Goal: Transaction & Acquisition: Purchase product/service

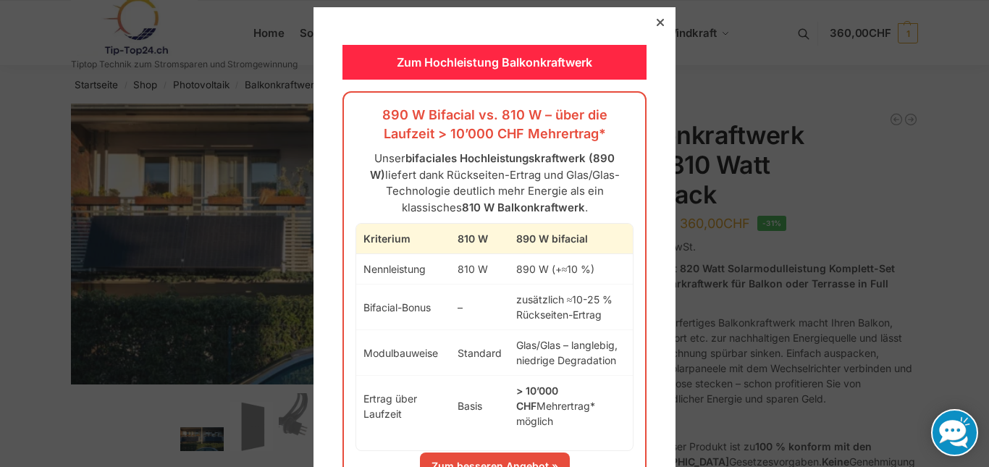
click at [650, 14] on div "Zum Hochleistung Balkonkraftwerk 890 W Bifacial vs. 810 W – über die Laufzeit >…" at bounding box center [495, 286] width 362 height 559
click at [657, 20] on icon at bounding box center [660, 22] width 7 height 7
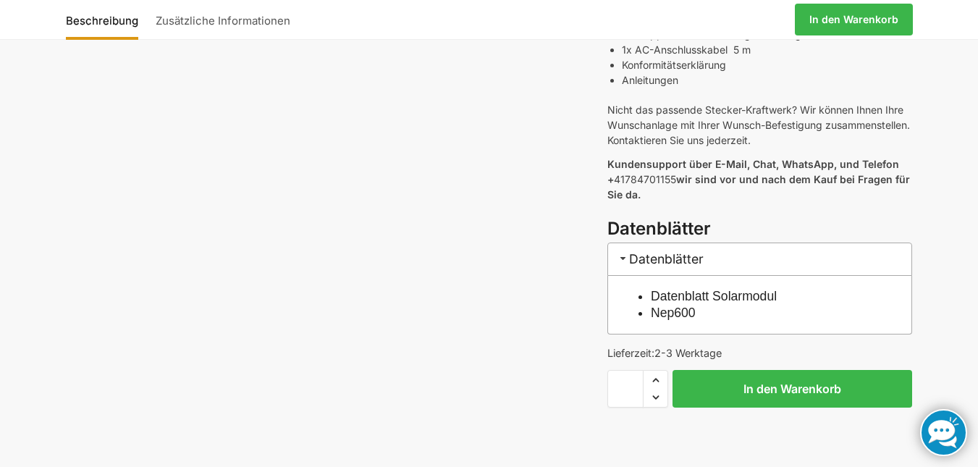
scroll to position [652, 0]
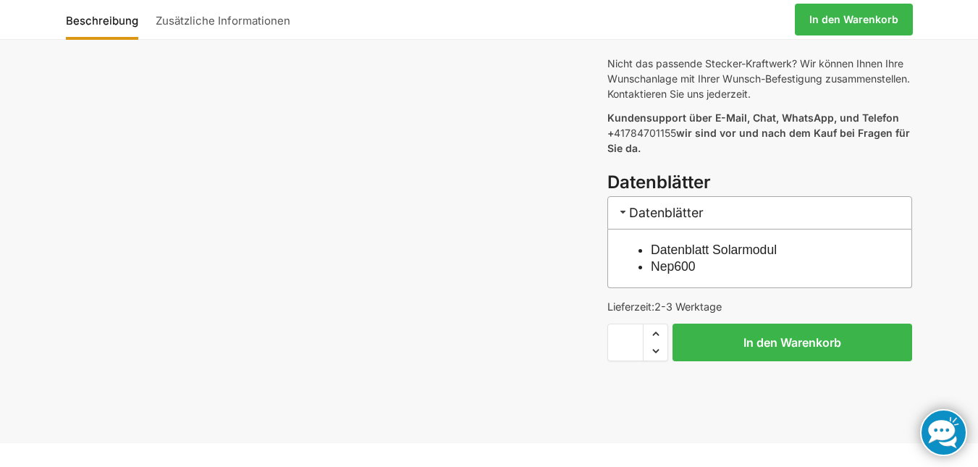
click at [716, 243] on link "Datenblatt Solarmodul" at bounding box center [714, 250] width 126 height 14
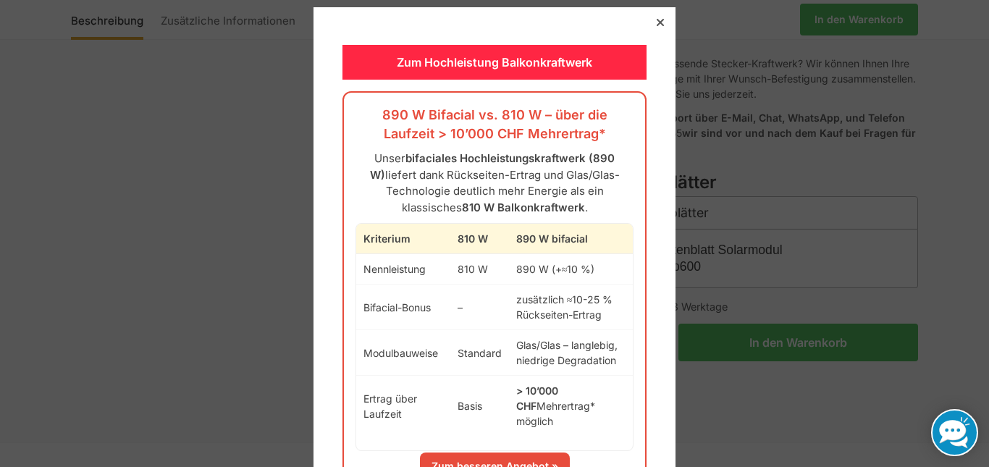
click at [654, 18] on div at bounding box center [660, 22] width 13 height 13
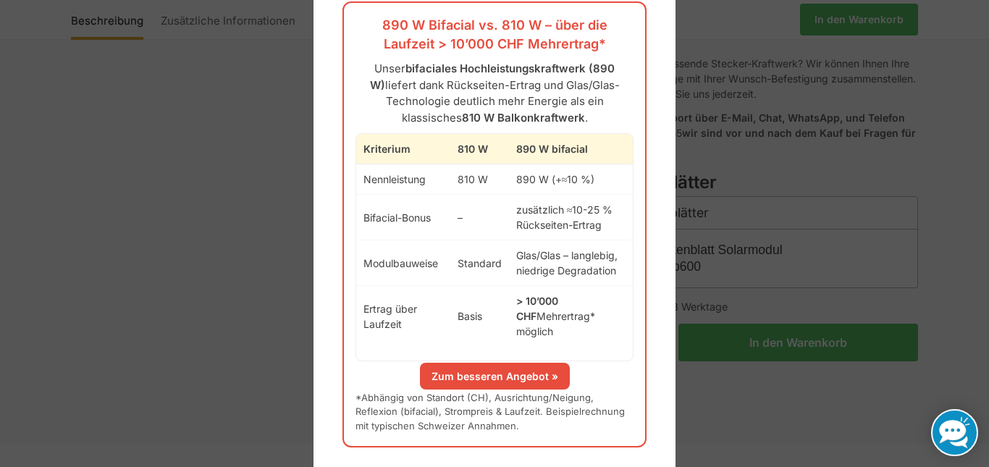
scroll to position [91, 0]
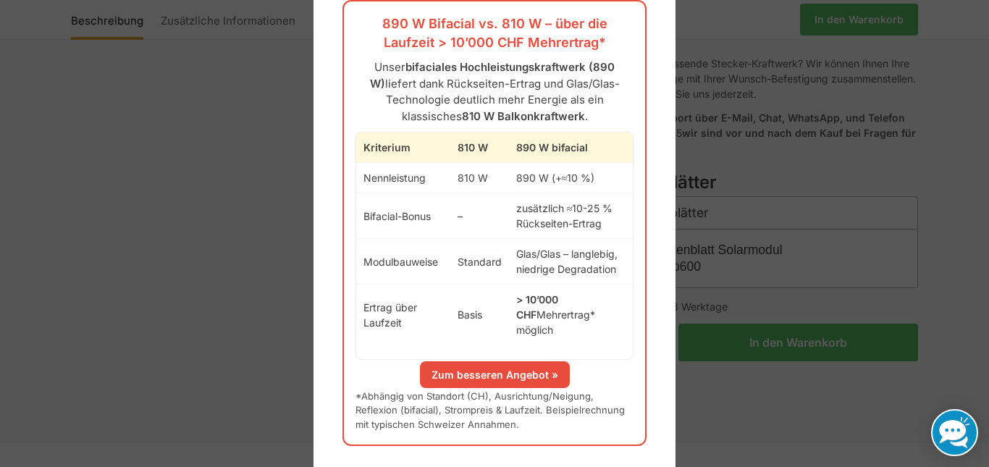
click at [494, 361] on link "Zum besseren Angebot »" at bounding box center [495, 374] width 150 height 27
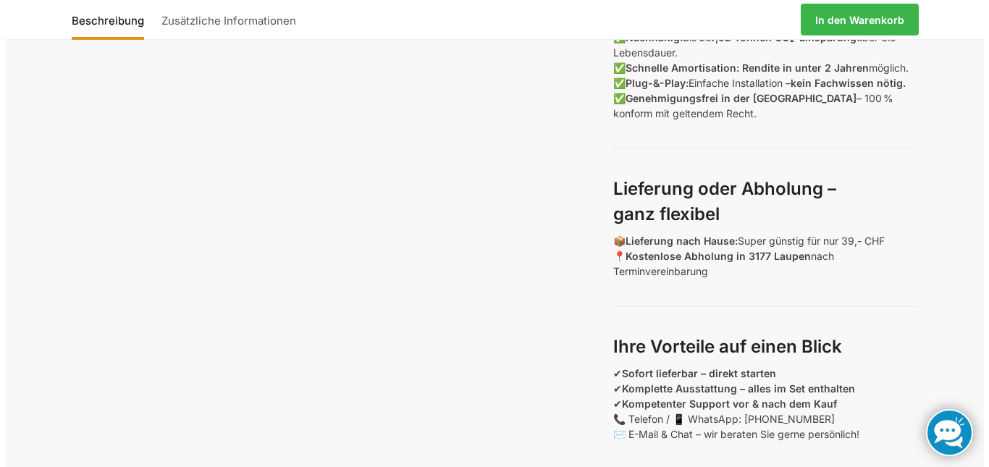
scroll to position [1014, 0]
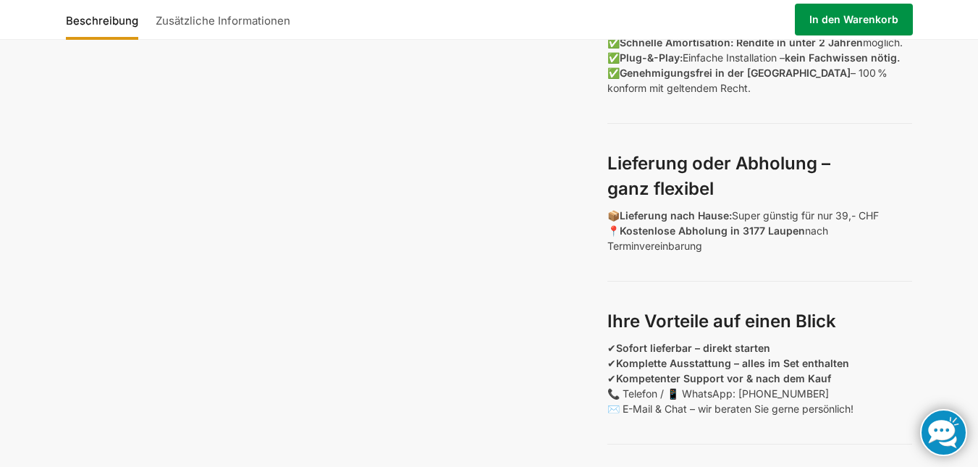
click at [828, 27] on link "In den Warenkorb" at bounding box center [854, 20] width 118 height 32
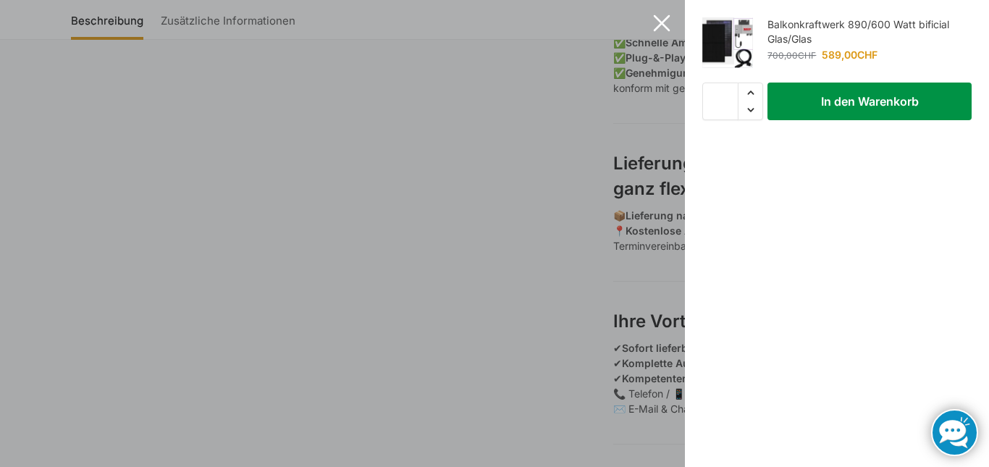
click at [825, 109] on button "In den Warenkorb" at bounding box center [870, 102] width 204 height 38
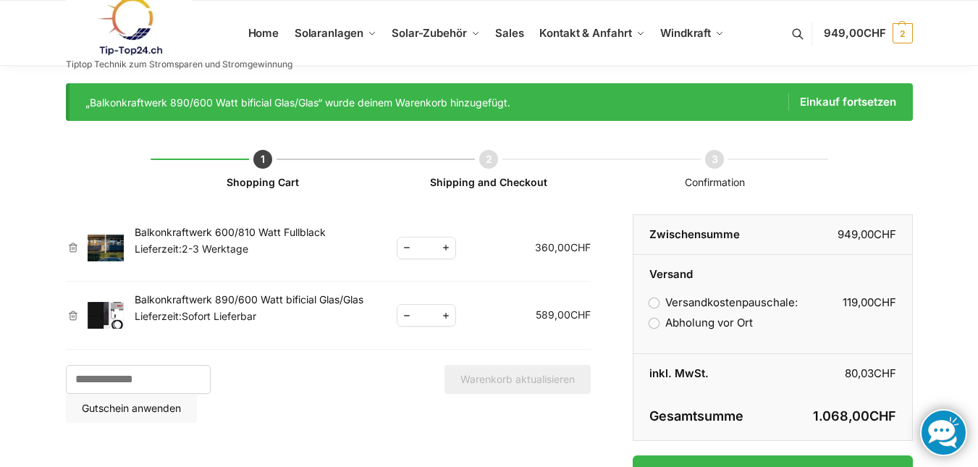
click at [73, 243] on link "×" at bounding box center [73, 248] width 14 height 10
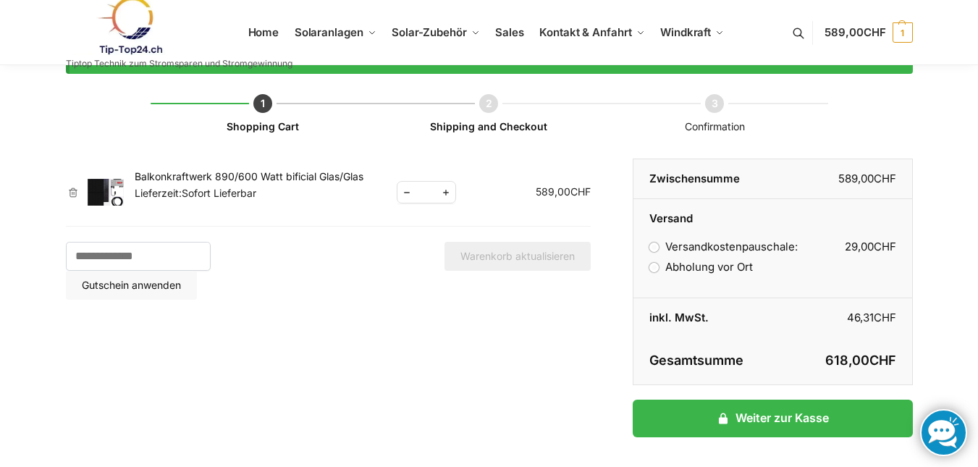
scroll to position [17, 0]
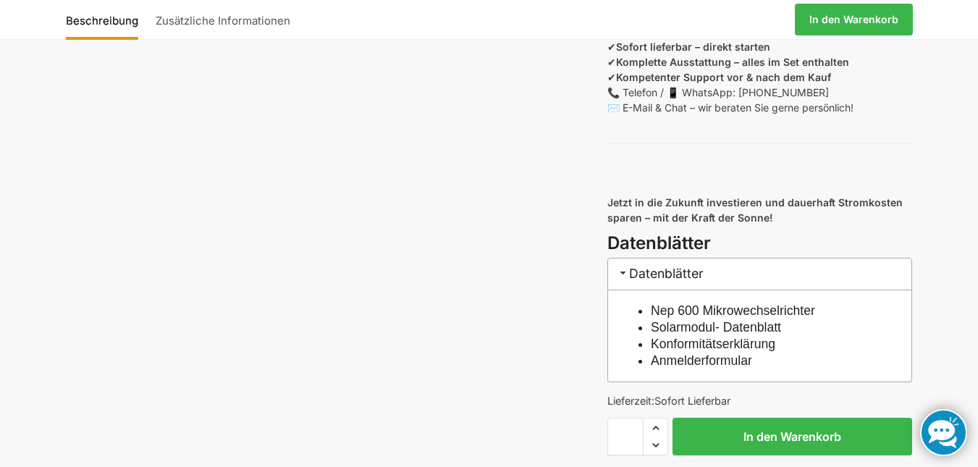
scroll to position [1448, 0]
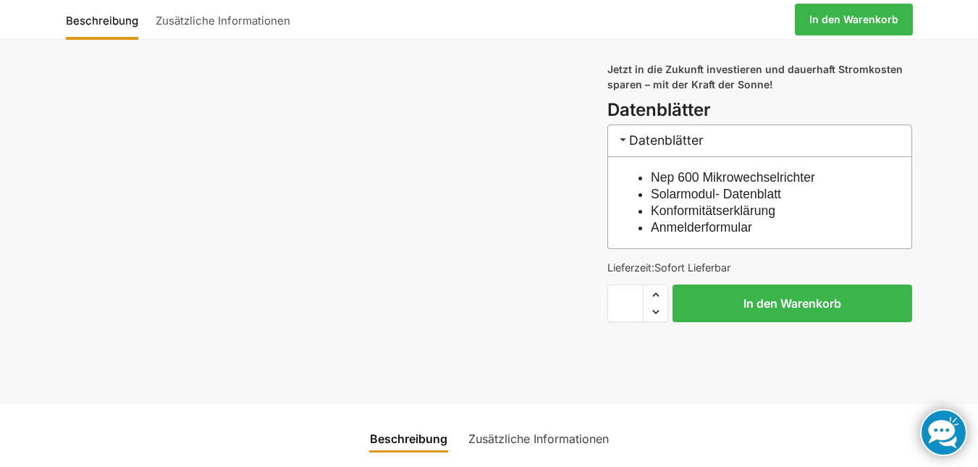
click at [708, 218] on link "Konformitätserklärung" at bounding box center [713, 211] width 125 height 14
click at [671, 201] on link "Solarmodul- Datenblatt" at bounding box center [716, 194] width 130 height 14
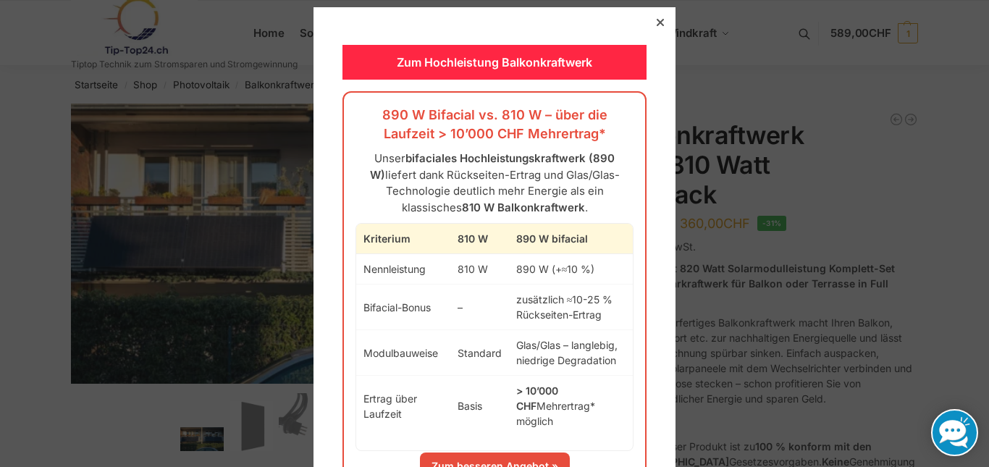
click at [657, 24] on icon at bounding box center [660, 22] width 7 height 7
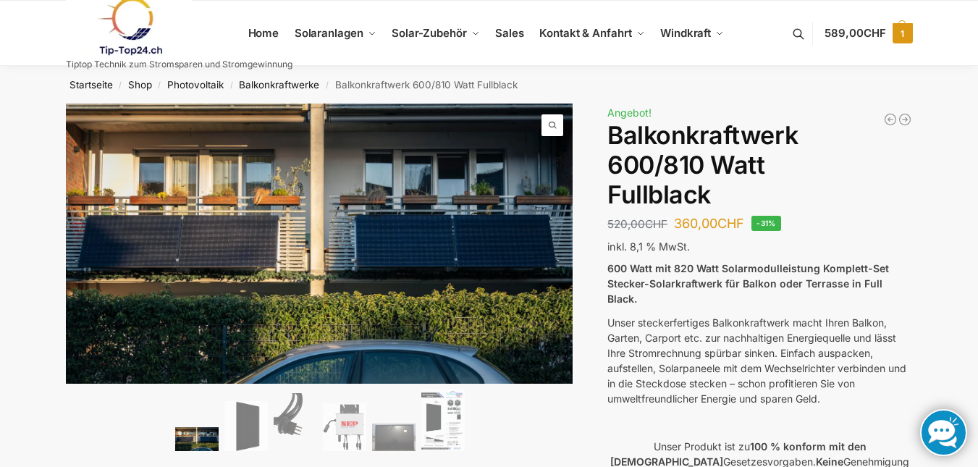
click at [895, 30] on span "1" at bounding box center [903, 33] width 20 height 20
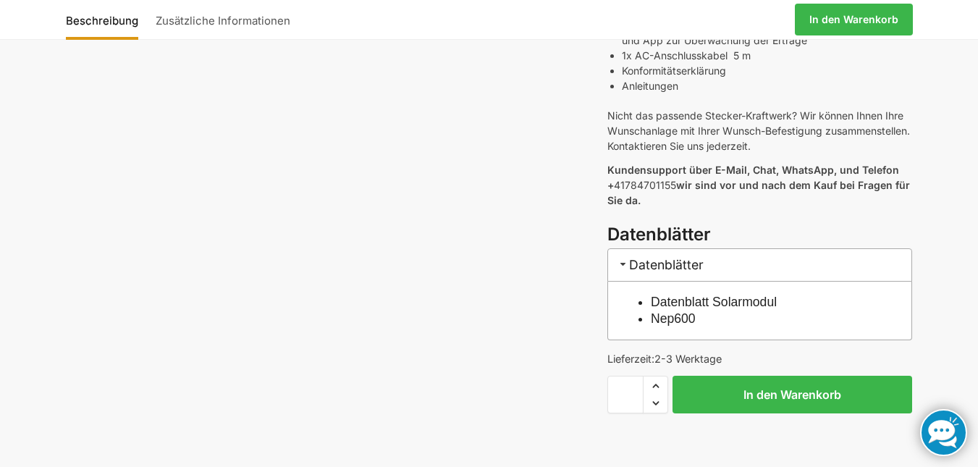
scroll to position [652, 0]
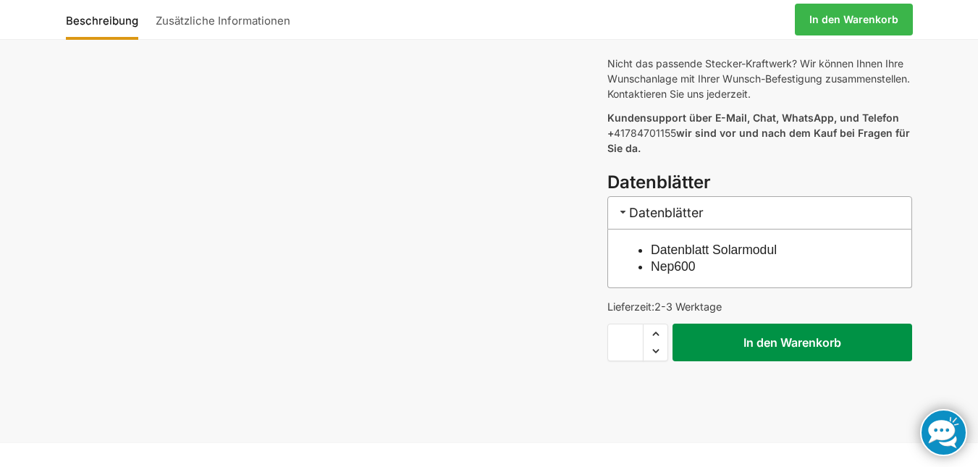
click at [721, 324] on button "In den Warenkorb" at bounding box center [793, 343] width 240 height 38
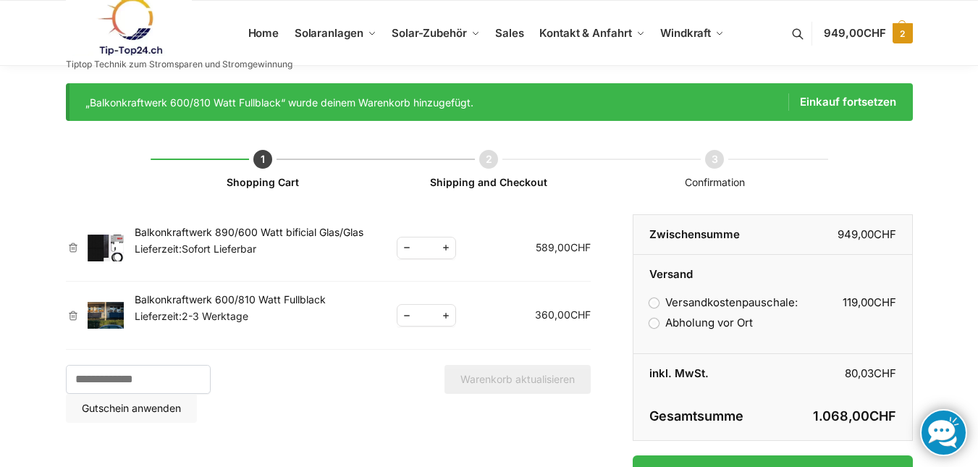
click at [900, 28] on span "2" at bounding box center [903, 33] width 20 height 20
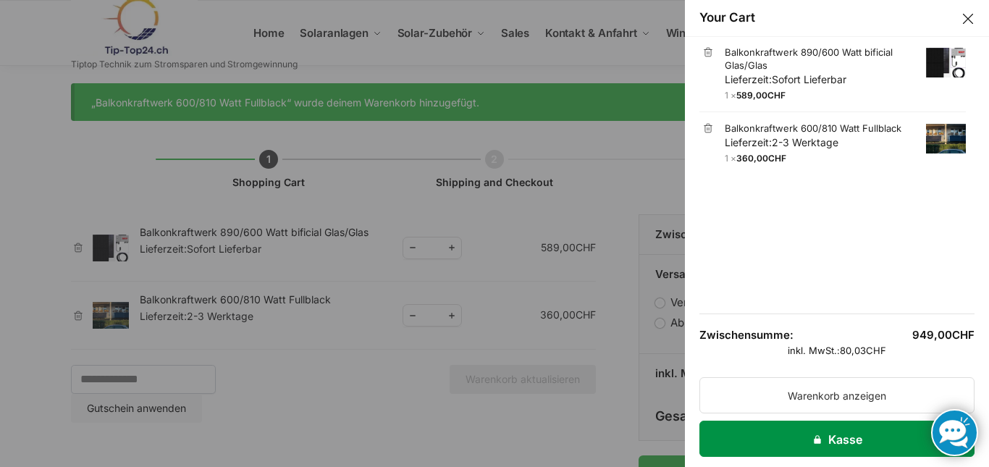
click at [758, 432] on link "Kasse" at bounding box center [837, 439] width 275 height 36
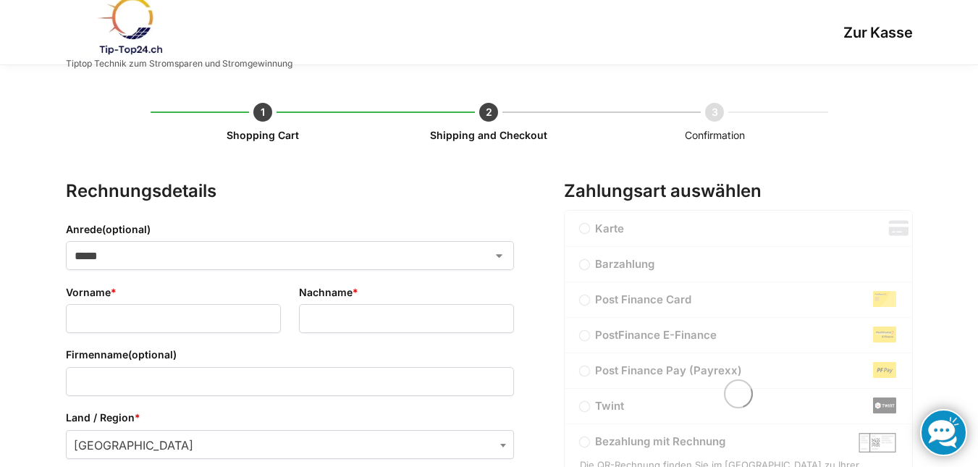
select select "**"
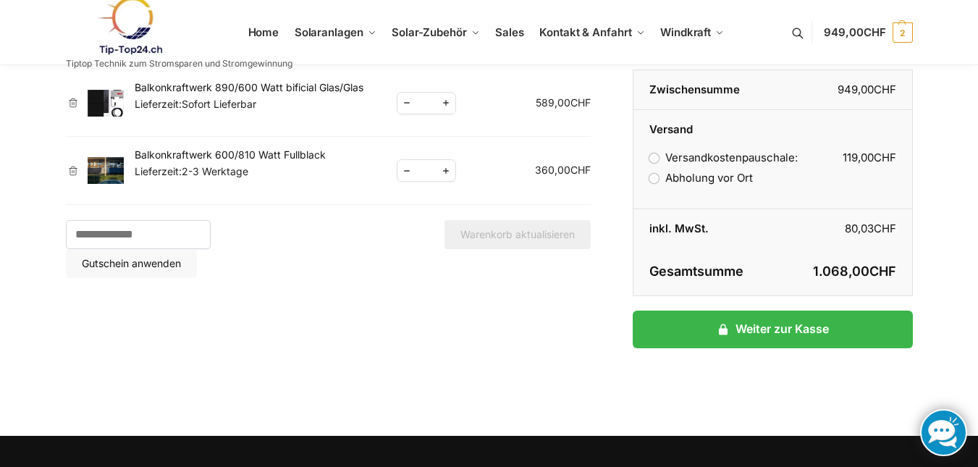
scroll to position [72, 0]
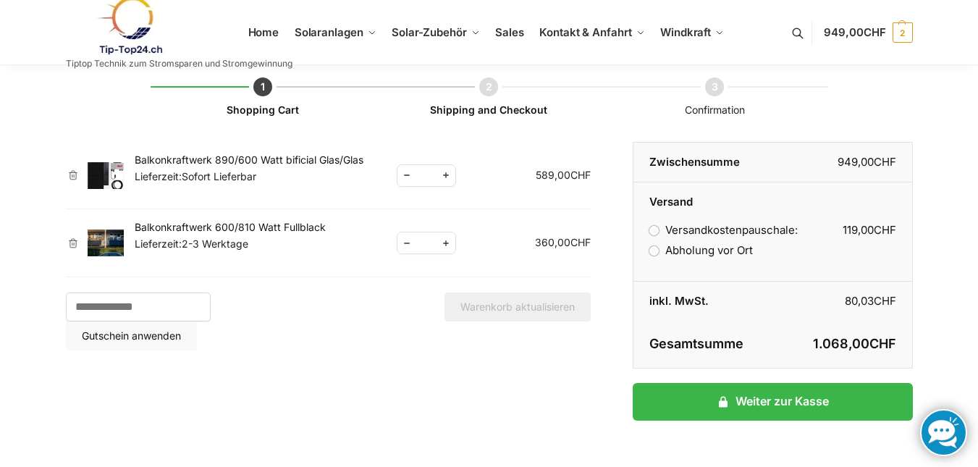
click at [75, 246] on link "×" at bounding box center [73, 243] width 14 height 10
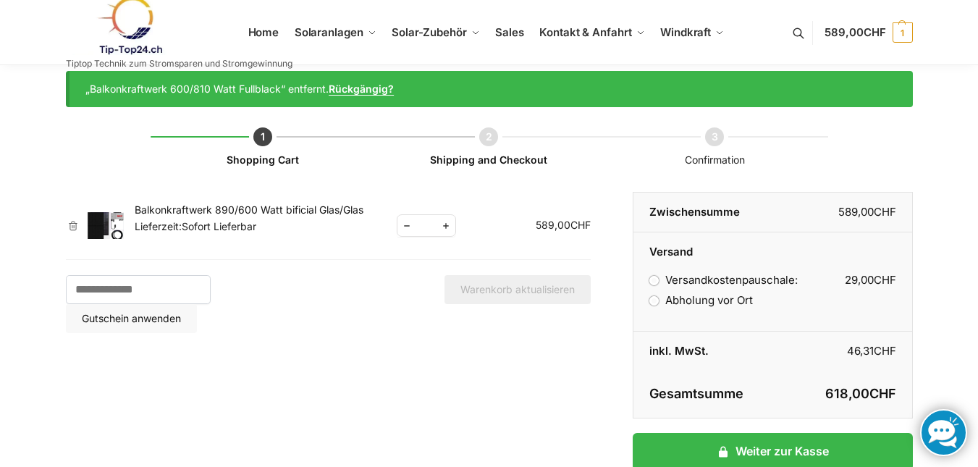
scroll to position [17, 0]
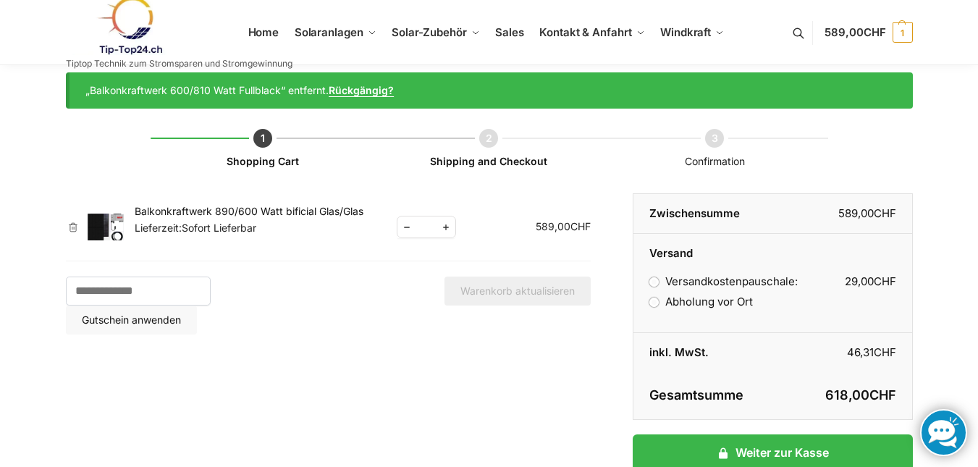
click at [657, 301] on label "Abholung vor Ort" at bounding box center [701, 302] width 103 height 14
click at [657, 281] on label "Versandkostenpauschale: 29,00 CHF" at bounding box center [724, 281] width 148 height 14
click at [654, 301] on label "Abholung vor Ort" at bounding box center [701, 302] width 103 height 14
click at [66, 227] on link "×" at bounding box center [73, 227] width 14 height 10
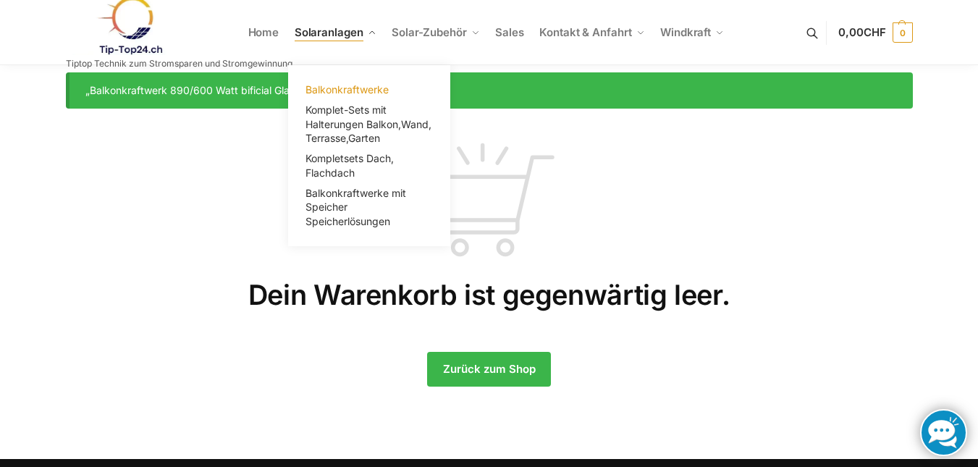
click at [334, 90] on span "Balkonkraftwerke" at bounding box center [347, 89] width 83 height 12
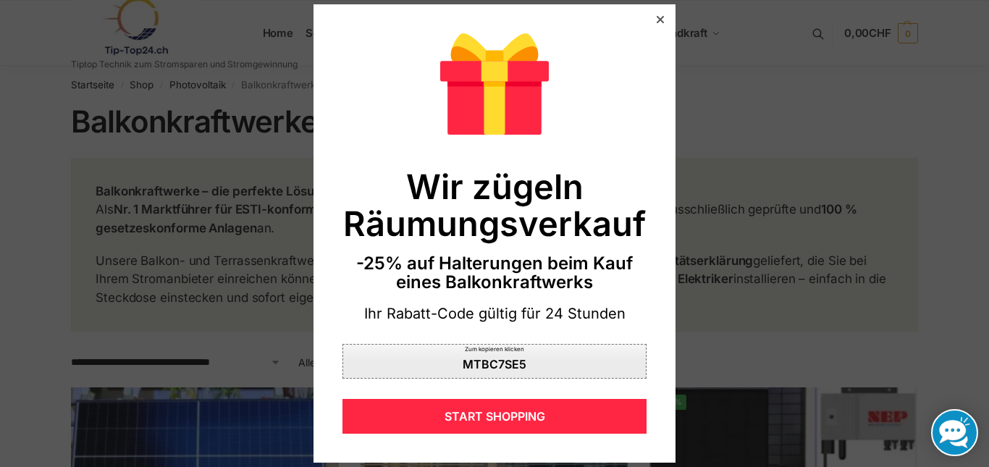
click at [502, 363] on div "MTBC7SE5" at bounding box center [495, 364] width 64 height 12
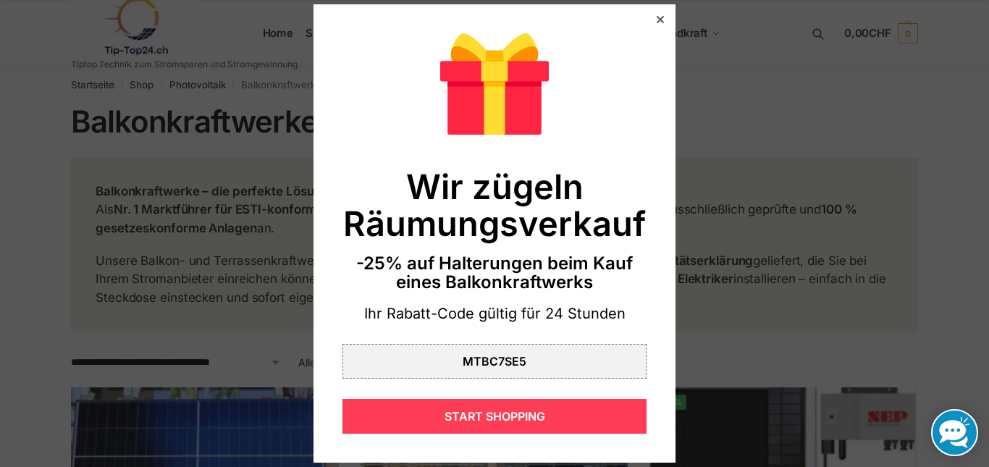
click at [510, 420] on div "START SHOPPING" at bounding box center [495, 416] width 304 height 35
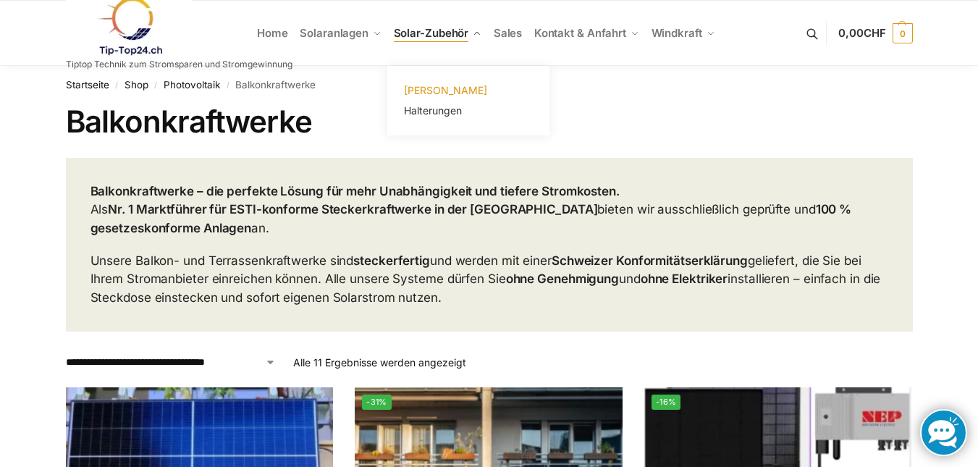
click at [435, 90] on span "[PERSON_NAME]" at bounding box center [445, 90] width 83 height 12
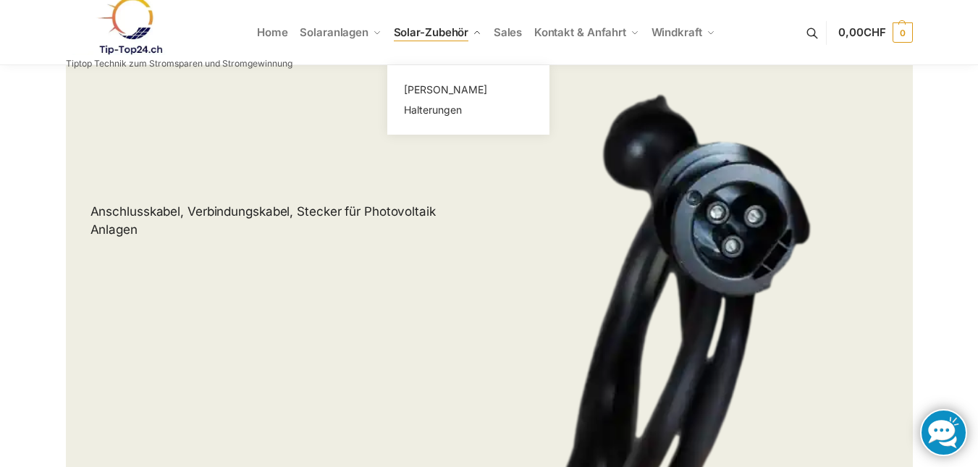
scroll to position [217, 0]
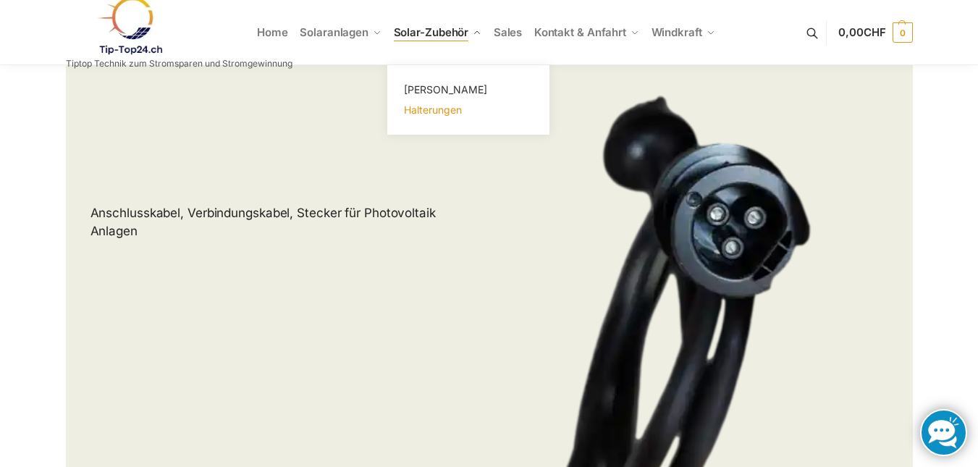
click at [429, 110] on span "Halterungen" at bounding box center [433, 110] width 58 height 12
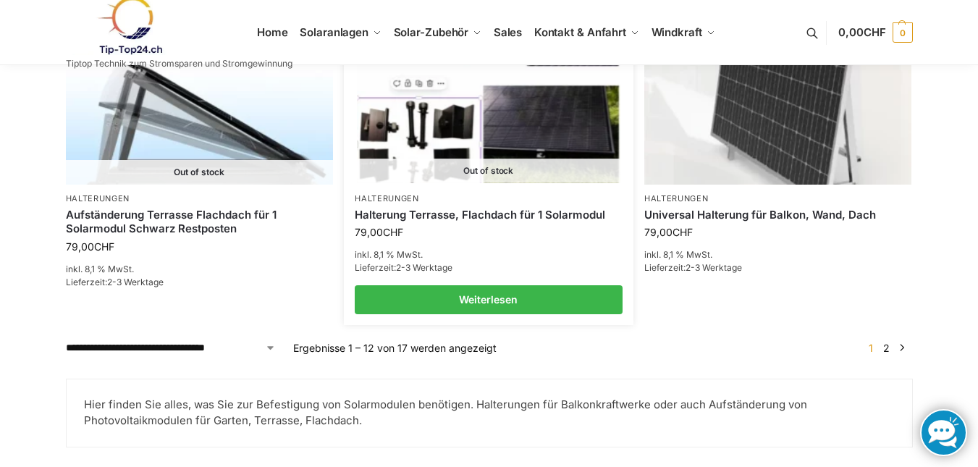
scroll to position [1738, 0]
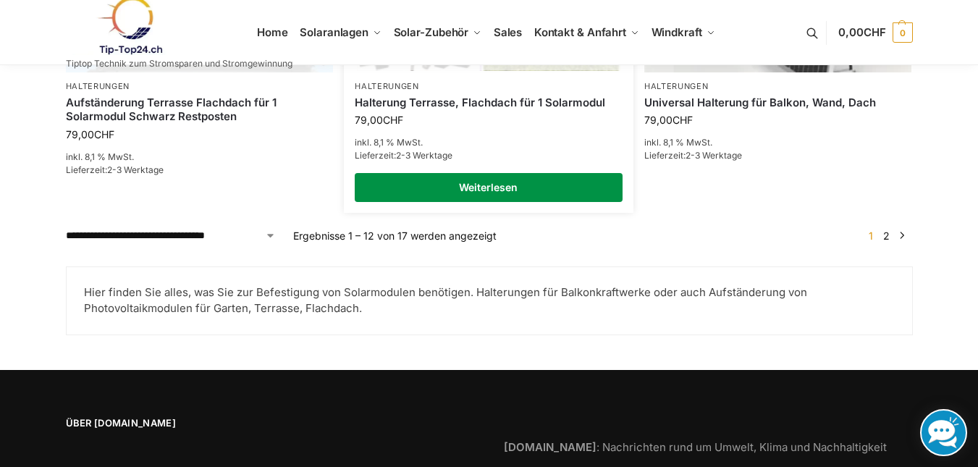
click at [479, 178] on link "Weiterlesen" at bounding box center [489, 187] width 268 height 29
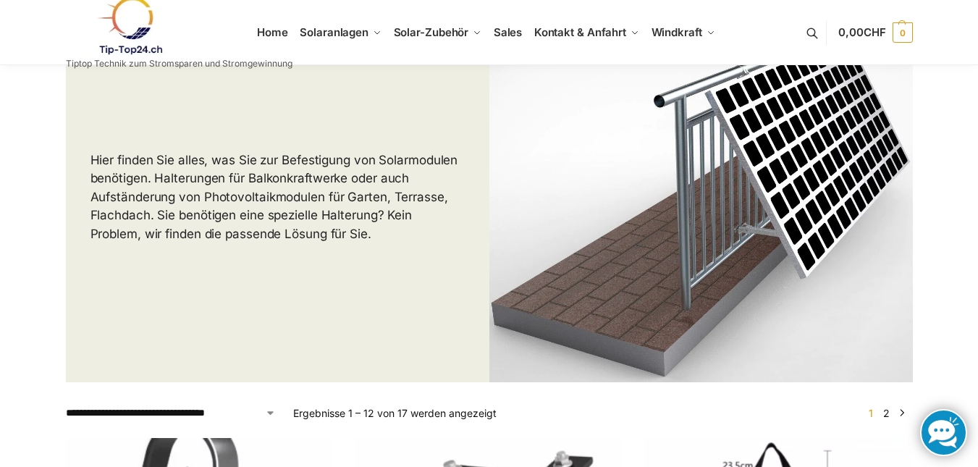
scroll to position [0, 0]
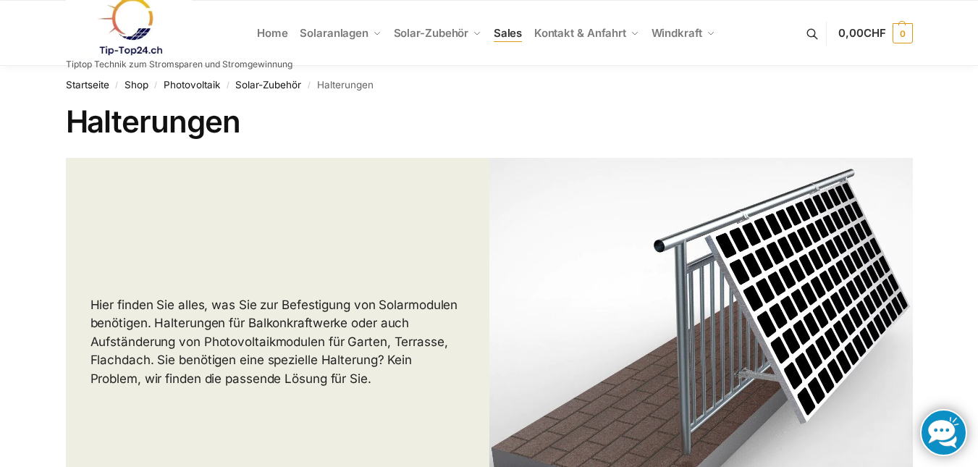
click at [519, 33] on span "Sales" at bounding box center [508, 33] width 29 height 14
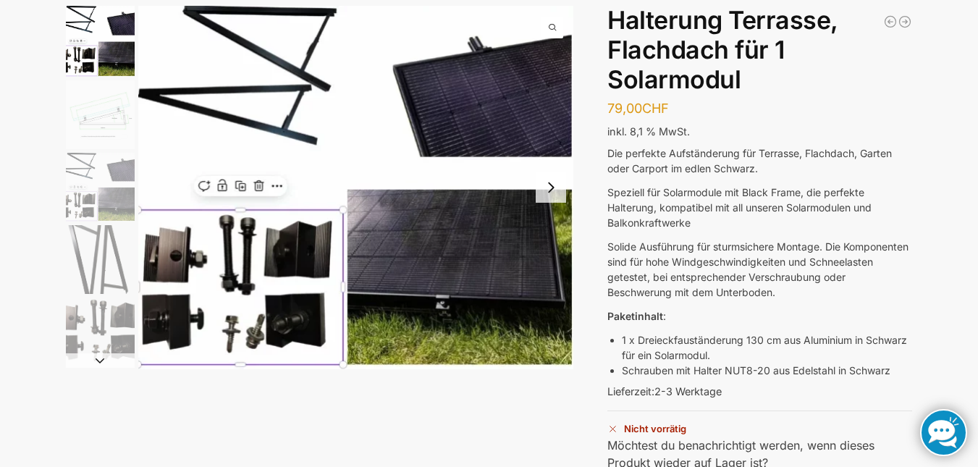
scroll to position [72, 0]
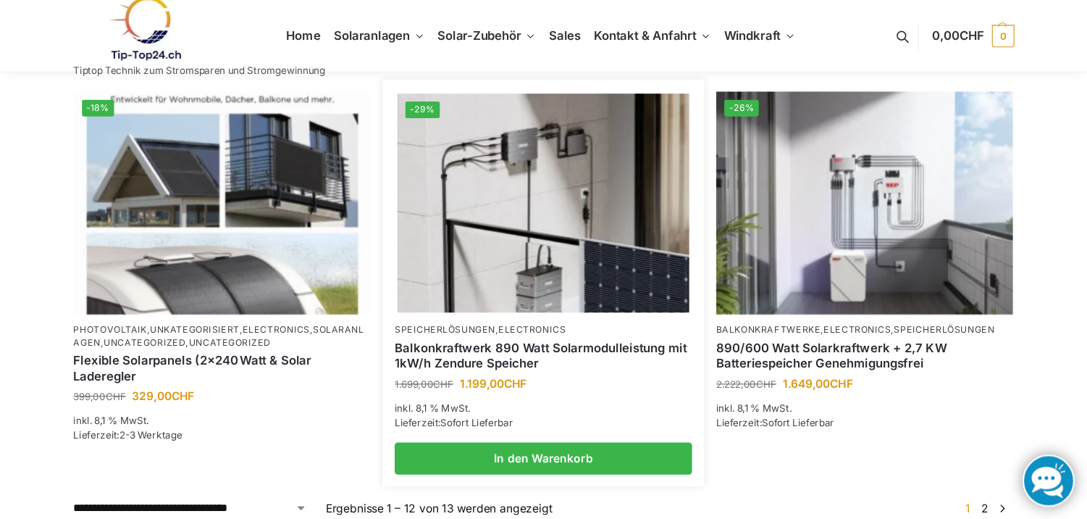
scroll to position [1304, 0]
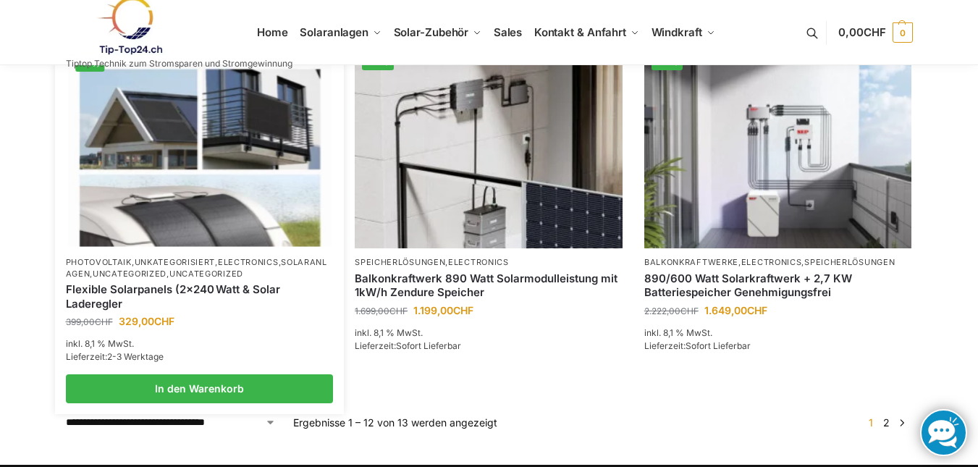
click at [243, 179] on img at bounding box center [199, 148] width 263 height 197
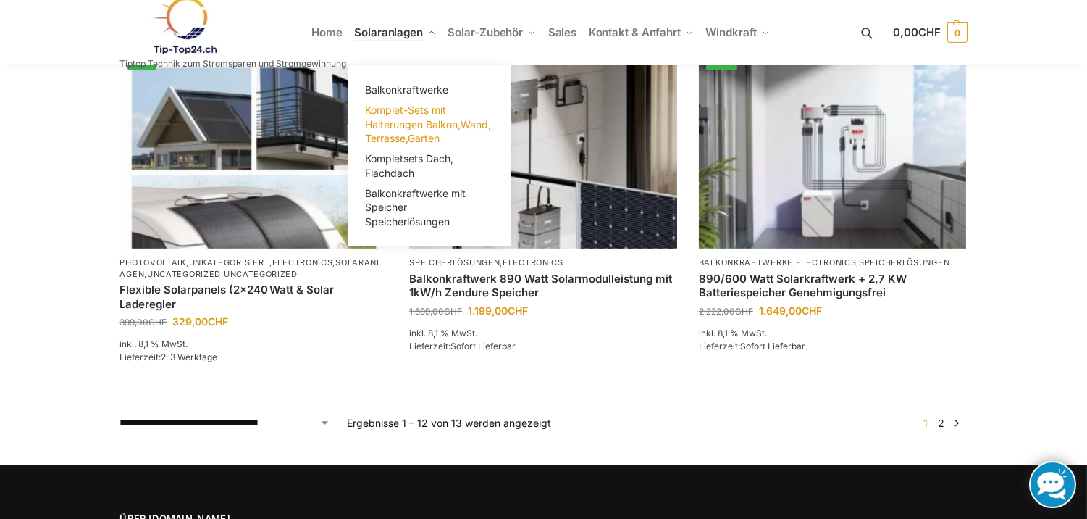
click at [386, 123] on span "Komplet-Sets mit Halterungen Balkon,Wand, Terrasse,Garten" at bounding box center [428, 124] width 126 height 41
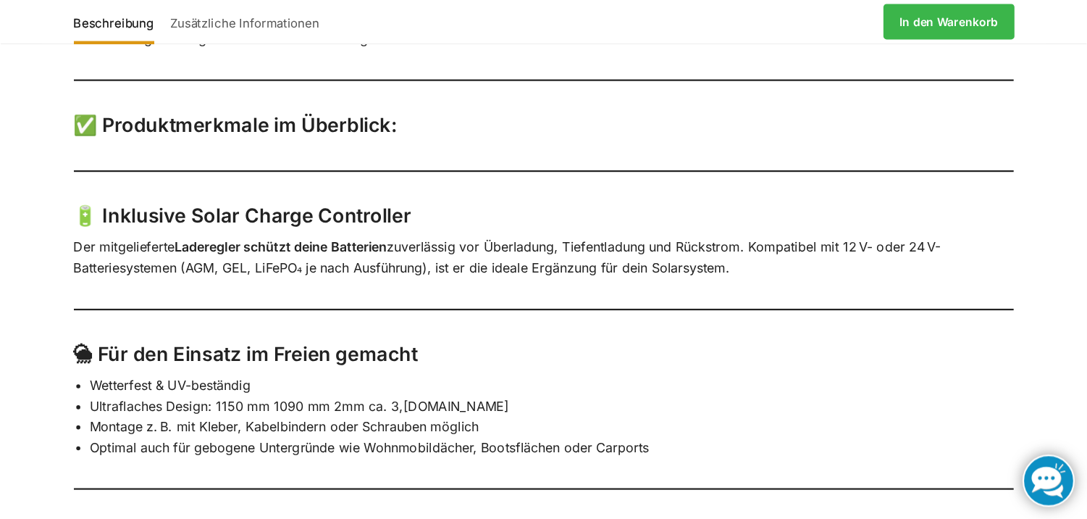
scroll to position [724, 0]
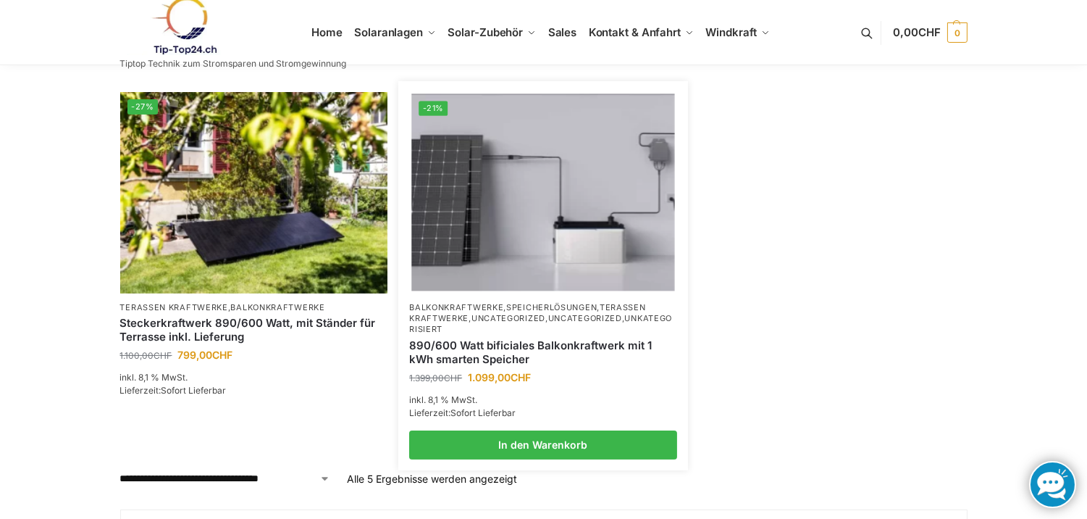
scroll to position [563, 0]
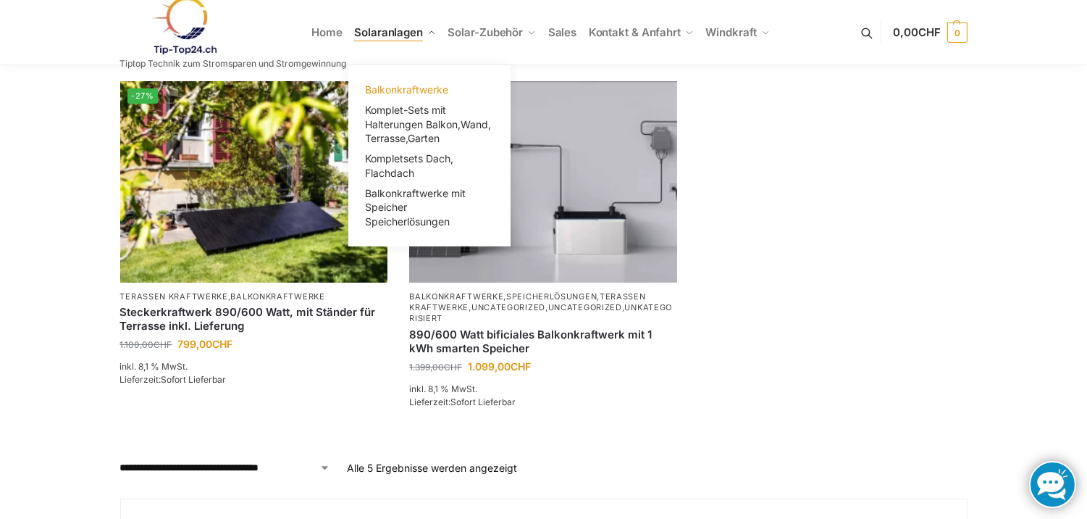
click at [414, 88] on span "Balkonkraftwerke" at bounding box center [406, 89] width 83 height 12
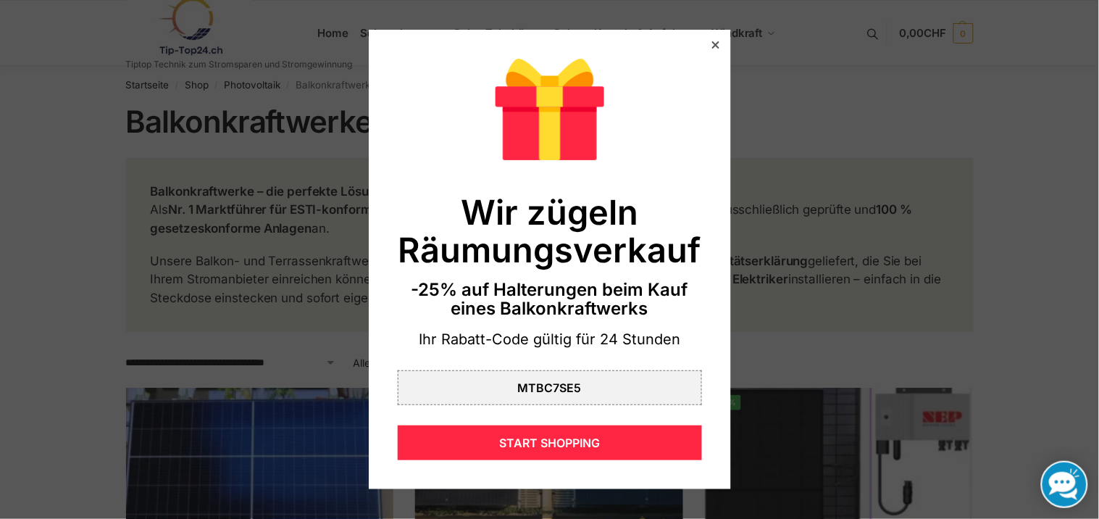
click at [711, 46] on icon at bounding box center [714, 44] width 7 height 7
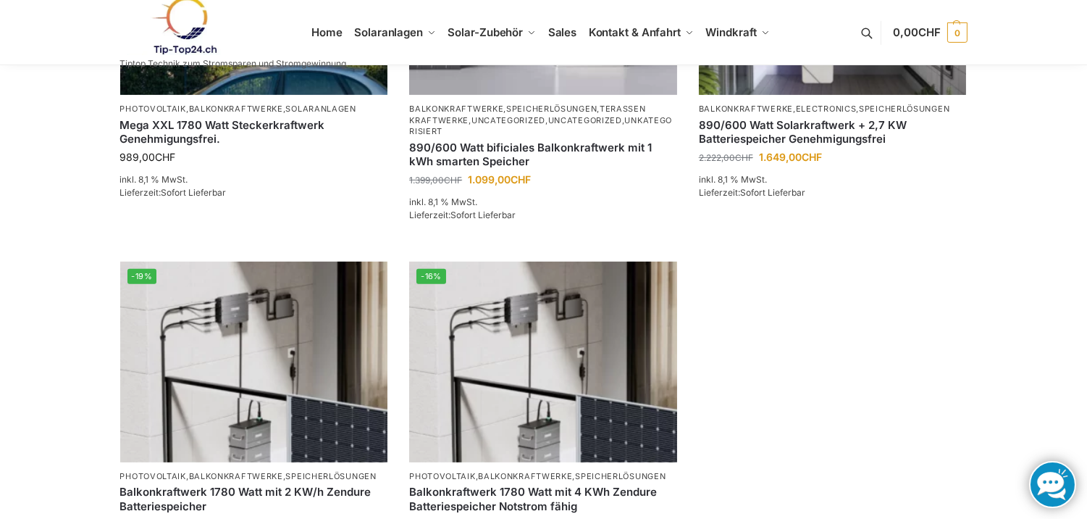
scroll to position [1287, 0]
